Goal: Subscribe to service/newsletter

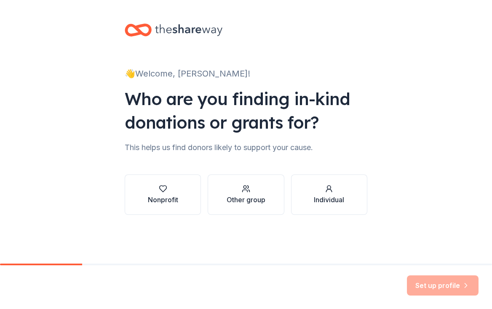
click at [200, 201] on button "Nonprofit" at bounding box center [163, 195] width 76 height 40
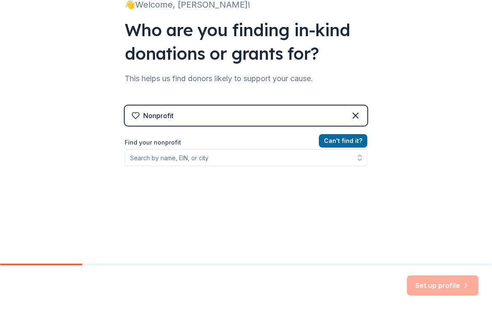
scroll to position [72, 0]
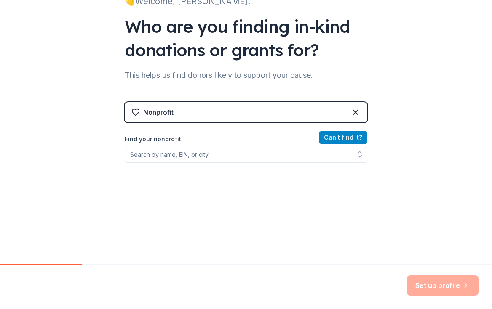
click at [354, 135] on button "Can ' t find it?" at bounding box center [343, 137] width 48 height 13
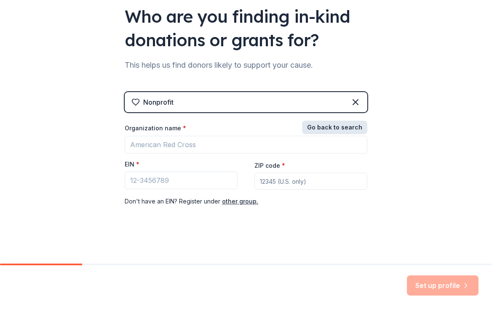
scroll to position [0, 0]
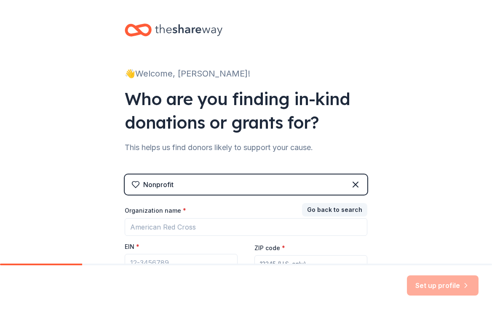
click at [169, 28] on icon at bounding box center [188, 29] width 67 height 17
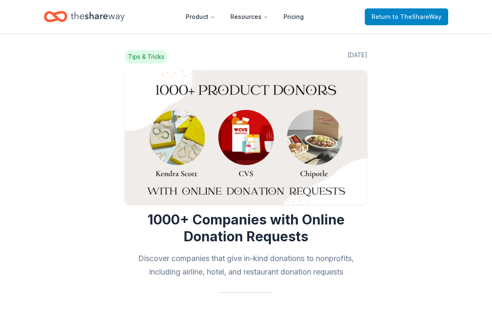
click at [397, 20] on span "to TheShareWay" at bounding box center [416, 16] width 49 height 7
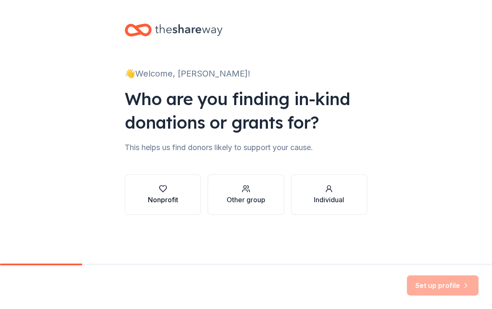
click at [164, 195] on div "Nonprofit" at bounding box center [163, 200] width 30 height 10
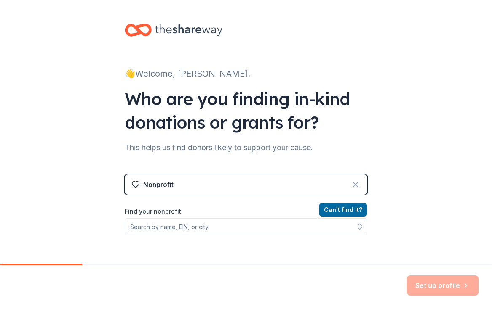
click at [356, 186] on icon at bounding box center [355, 184] width 5 height 5
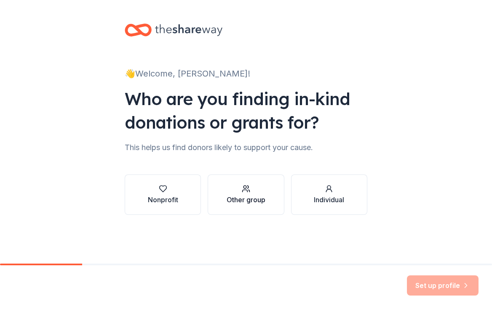
click at [255, 194] on div "Other group" at bounding box center [245, 195] width 39 height 20
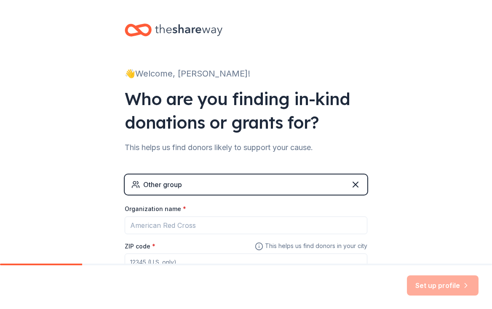
scroll to position [64, 0]
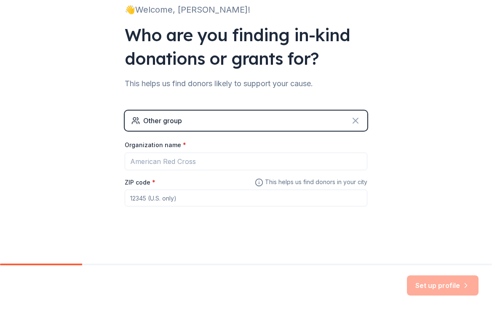
click at [356, 117] on icon at bounding box center [355, 121] width 10 height 10
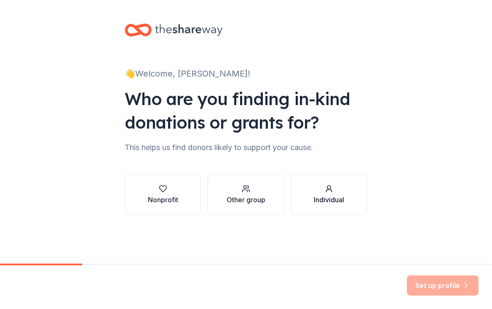
click at [318, 209] on button "Individual" at bounding box center [329, 195] width 76 height 40
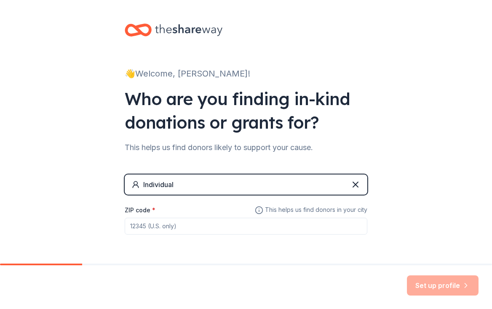
click at [359, 179] on div "Individual" at bounding box center [246, 185] width 242 height 20
click at [355, 184] on icon at bounding box center [355, 184] width 5 height 5
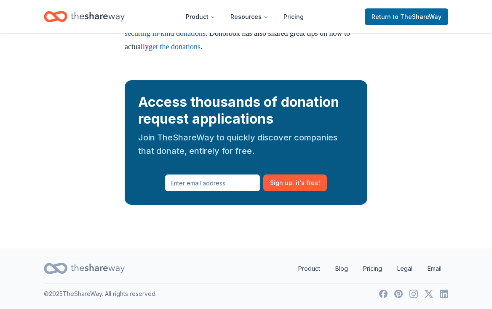
scroll to position [1881, 0]
click at [186, 177] on input "text" at bounding box center [212, 183] width 95 height 17
type input "so22583@utexas.edu"
click at [290, 184] on button "Sign up , it ' s free!" at bounding box center [295, 183] width 64 height 17
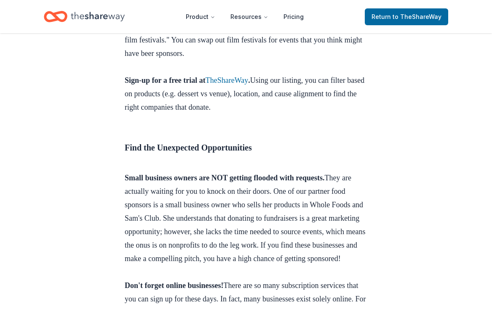
scroll to position [0, 0]
